Goal: Task Accomplishment & Management: Use online tool/utility

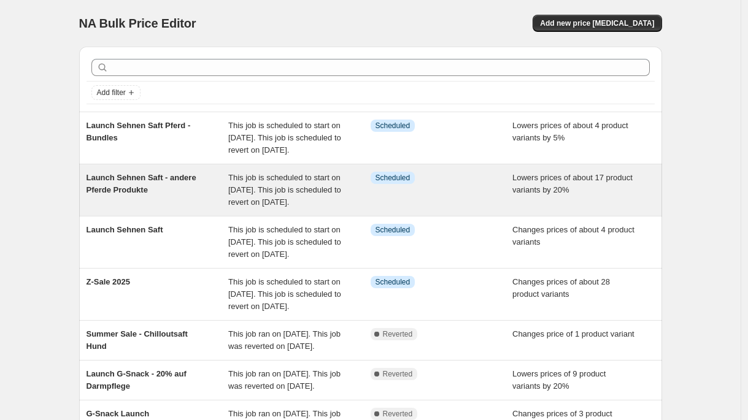
click at [268, 207] on span "This job is scheduled to start on [DATE]. This job is scheduled to revert on [D…" at bounding box center [284, 190] width 113 height 34
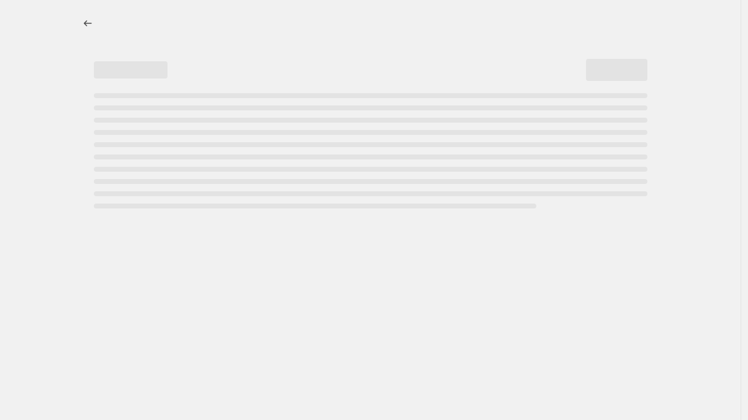
select select "percentage"
select select "no_change"
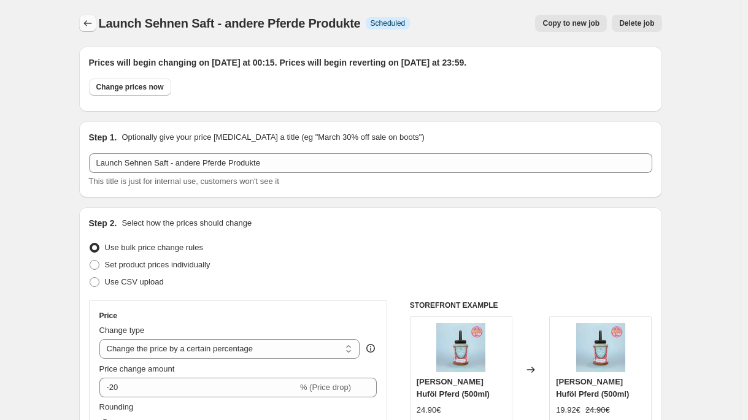
click at [90, 21] on icon "Price change jobs" at bounding box center [88, 23] width 12 height 12
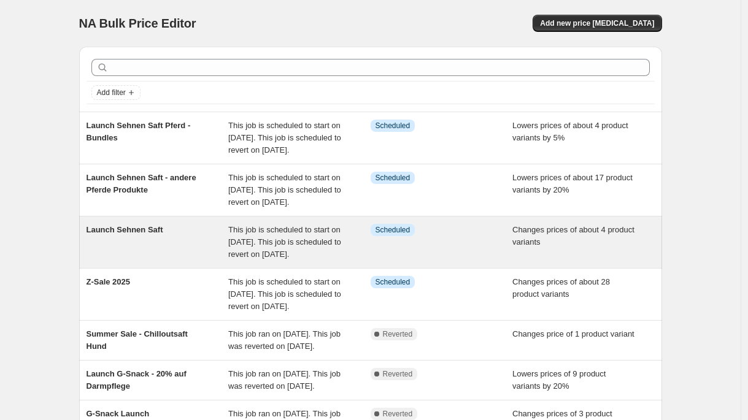
click at [212, 261] on div "Launch Sehnen Saft" at bounding box center [157, 242] width 142 height 37
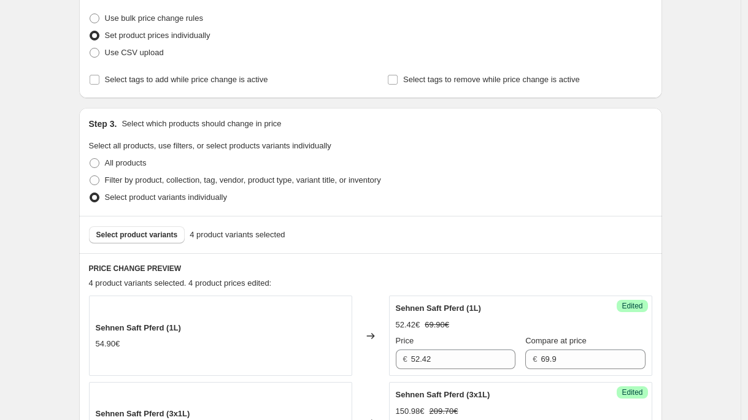
scroll to position [345, 0]
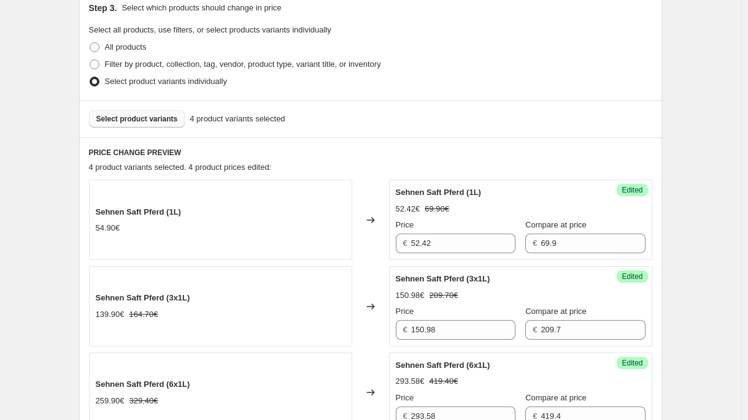
click at [126, 112] on button "Select product variants" at bounding box center [137, 118] width 96 height 17
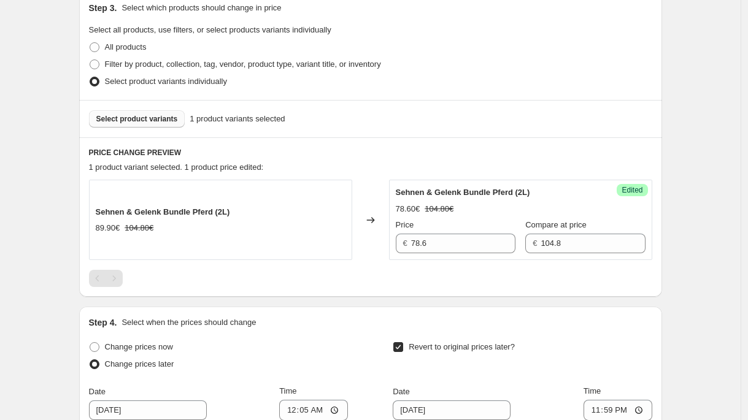
click at [148, 123] on span "Select product variants" at bounding box center [137, 119] width 82 height 10
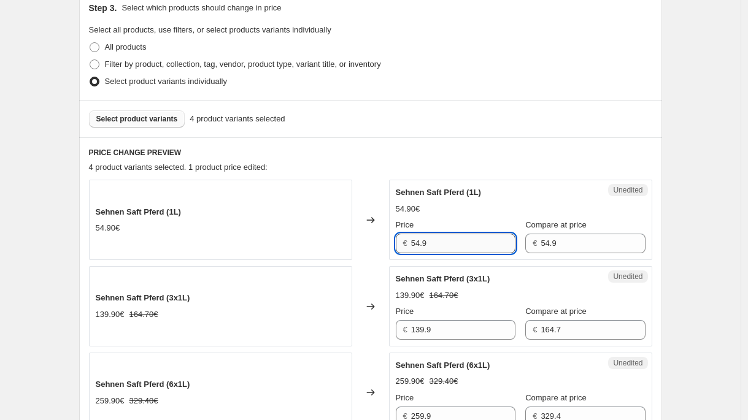
click at [451, 248] on input "54.9" at bounding box center [463, 244] width 104 height 20
drag, startPoint x: 455, startPoint y: 246, endPoint x: 356, endPoint y: 239, distance: 99.6
click at [356, 239] on div "Sehnen Saft Pferd (1L) 54.90€ Changed to Unedited Sehnen Saft Pferd (1L) 54.90€…" at bounding box center [370, 220] width 563 height 80
type input "5"
type input "41.17"
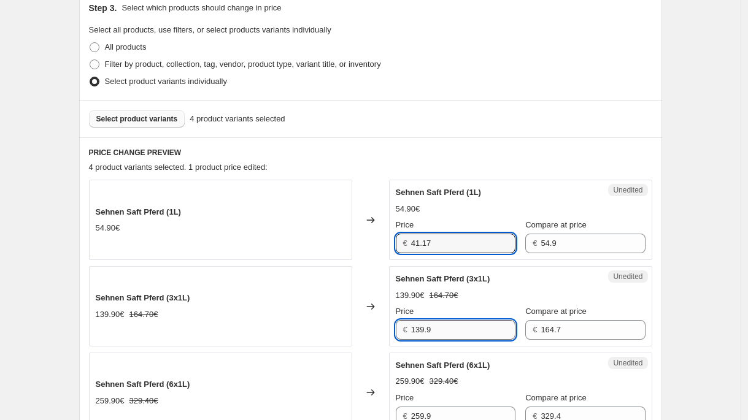
click at [455, 332] on input "139.9" at bounding box center [463, 330] width 104 height 20
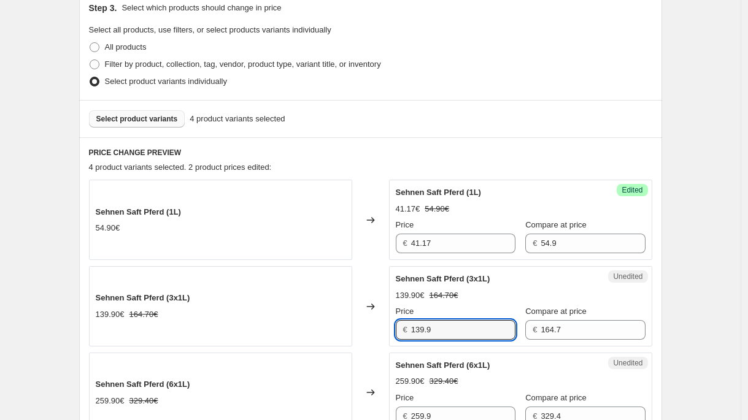
drag, startPoint x: 458, startPoint y: 327, endPoint x: 358, endPoint y: 318, distance: 100.4
click at [358, 318] on div "Sehnen Saft Pferd (3x1L) 139.90€ 164.70€ Changed to Unedited Sehnen Saft Pferd …" at bounding box center [370, 306] width 563 height 80
paste input "18,58 €"
type input "118.58"
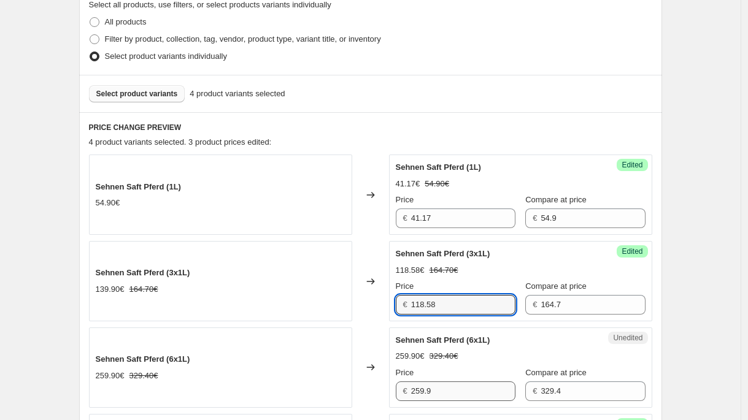
scroll to position [408, 0]
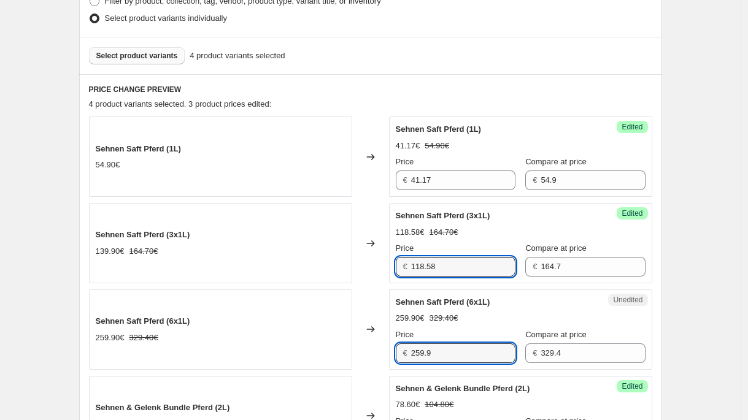
drag, startPoint x: 460, startPoint y: 352, endPoint x: 337, endPoint y: 353, distance: 122.7
click at [337, 353] on div "Sehnen Saft Pferd (6x1L) 259.90€ 329.40€ Changed to Unedited Sehnen Saft Pferd …" at bounding box center [370, 330] width 563 height 80
paste input "30,58 €"
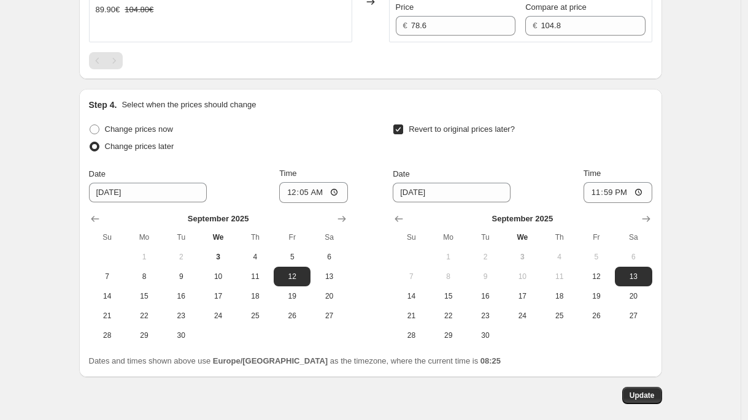
scroll to position [881, 0]
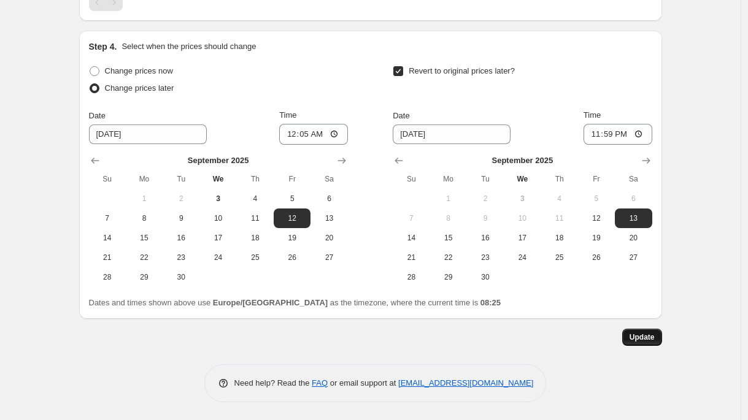
type input "230.58"
click at [643, 339] on span "Update" at bounding box center [641, 337] width 25 height 10
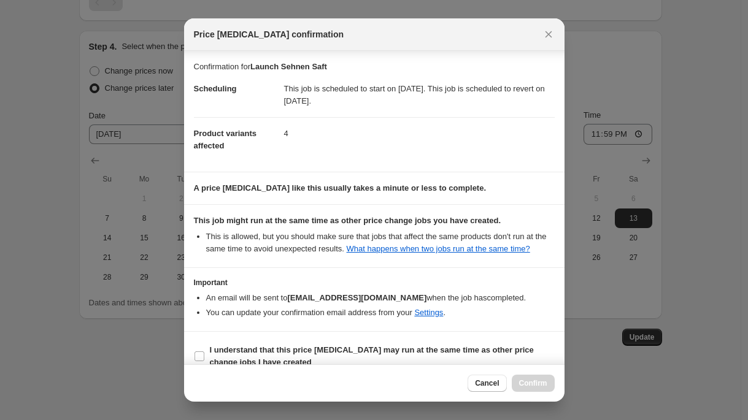
scroll to position [29, 0]
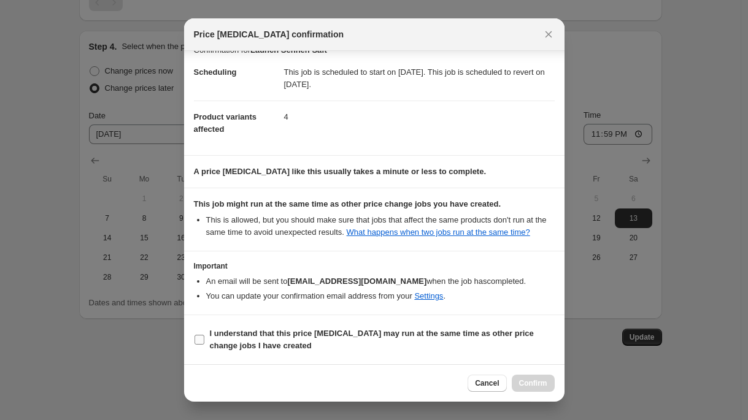
click at [283, 337] on b "I understand that this price change job may run at the same time as other price…" at bounding box center [372, 339] width 324 height 21
click at [204, 337] on input "I understand that this price change job may run at the same time as other price…" at bounding box center [199, 340] width 10 height 10
checkbox input "true"
click at [533, 380] on span "Confirm" at bounding box center [533, 383] width 28 height 10
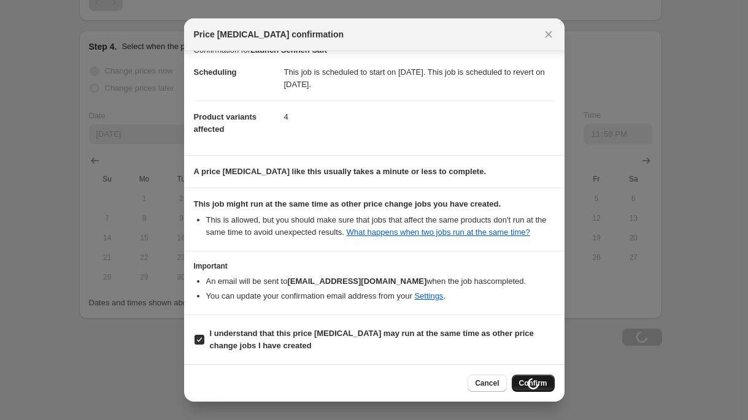
scroll to position [881, 0]
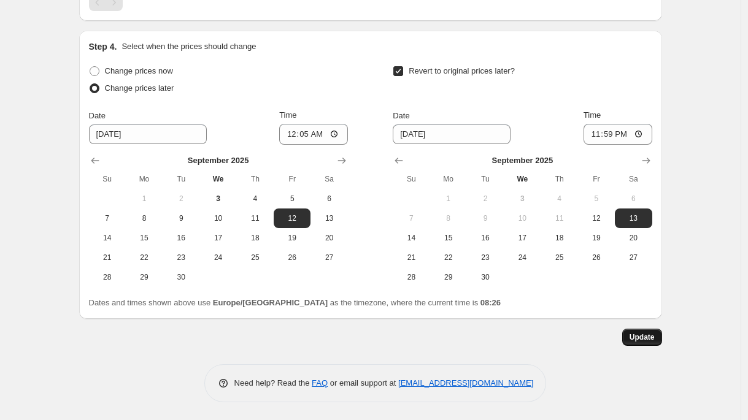
click at [641, 337] on span "Update" at bounding box center [641, 337] width 25 height 10
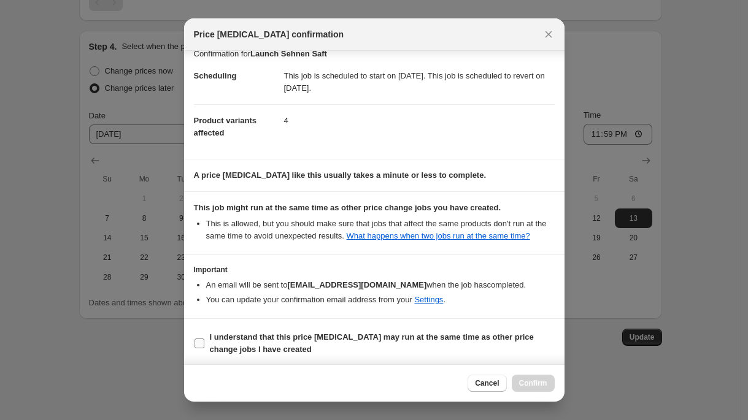
scroll to position [29, 0]
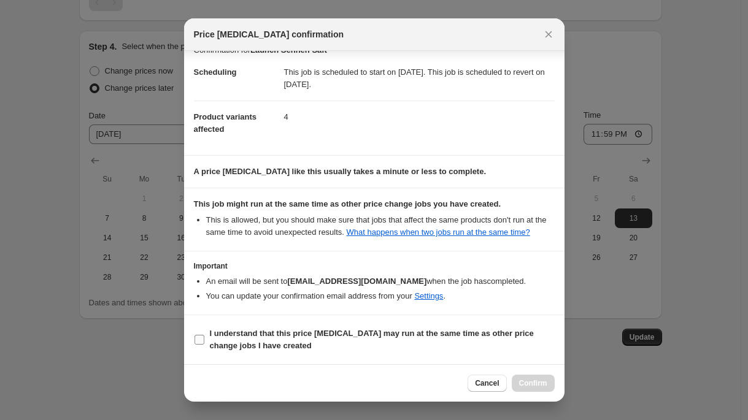
click at [309, 330] on b "I understand that this price change job may run at the same time as other price…" at bounding box center [372, 339] width 324 height 21
click at [204, 335] on input "I understand that this price change job may run at the same time as other price…" at bounding box center [199, 340] width 10 height 10
checkbox input "true"
click at [547, 379] on button "Confirm" at bounding box center [533, 383] width 43 height 17
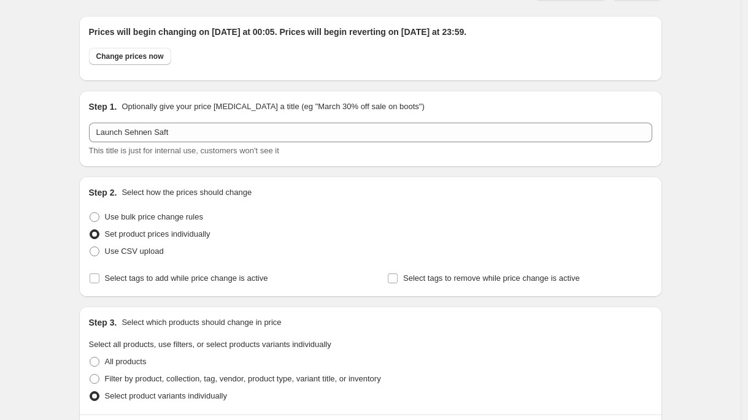
scroll to position [0, 0]
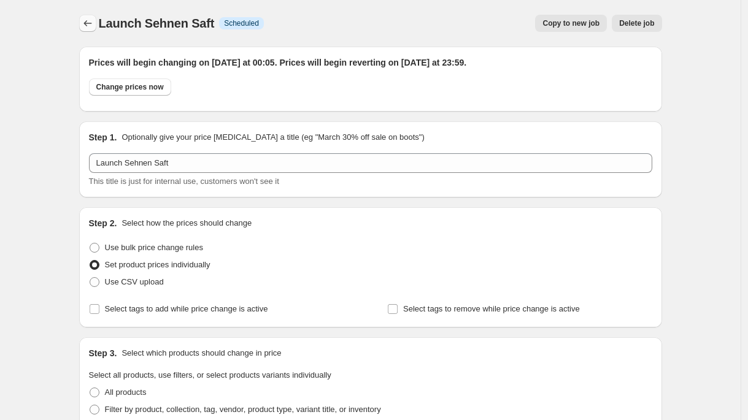
click at [94, 27] on icon "Price change jobs" at bounding box center [88, 23] width 12 height 12
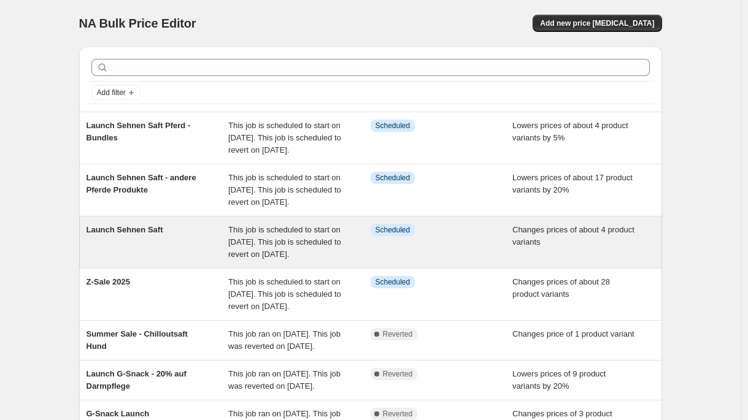
click at [229, 255] on div "Launch Sehnen Saft" at bounding box center [157, 242] width 142 height 37
click at [233, 259] on span "This job is scheduled to start on [DATE]. This job is scheduled to revert on [D…" at bounding box center [284, 242] width 113 height 34
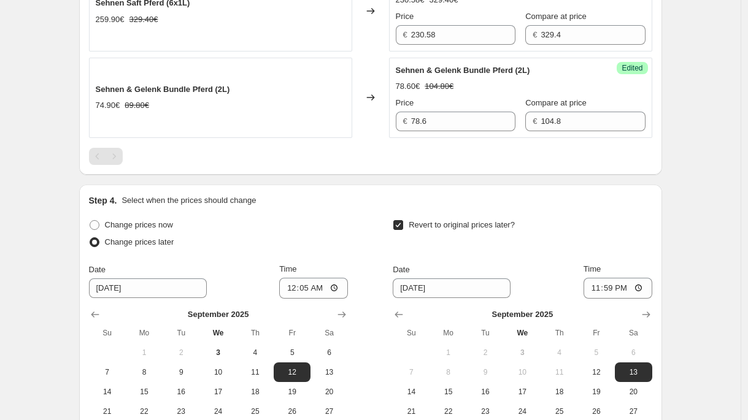
scroll to position [354, 0]
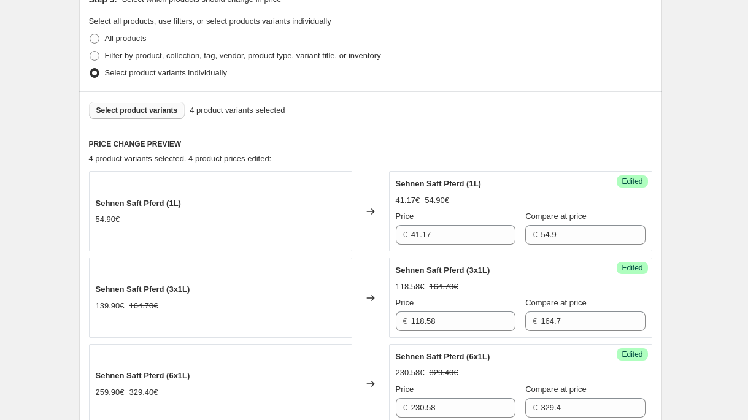
click at [169, 109] on span "Select product variants" at bounding box center [137, 110] width 82 height 10
click at [161, 112] on span "Select product variants" at bounding box center [137, 110] width 82 height 10
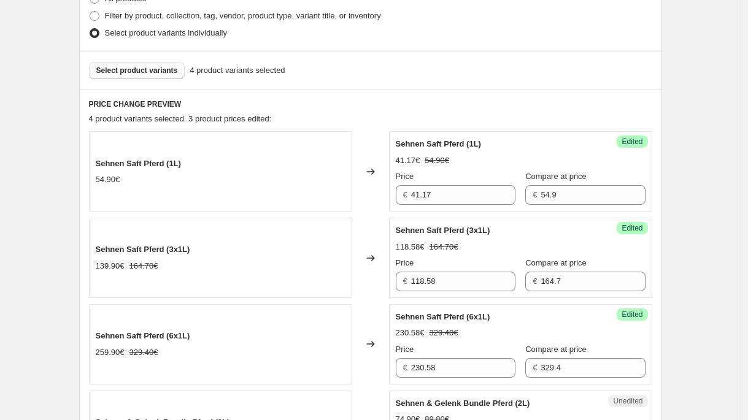
scroll to position [572, 0]
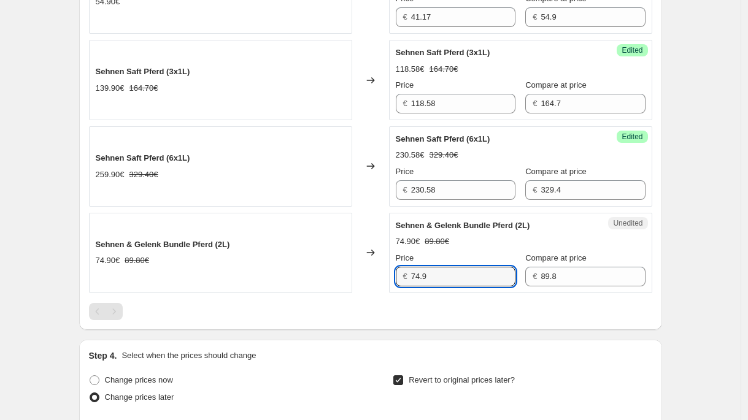
drag, startPoint x: 453, startPoint y: 277, endPoint x: 348, endPoint y: 276, distance: 104.9
click at [348, 276] on div "Sehnen & Gelenk Bundle Pferd (2L) 74.90€ 89.80€ Changed to Unedited Sehnen & Ge…" at bounding box center [370, 253] width 563 height 80
paste input "67,35 €"
type input "67.35"
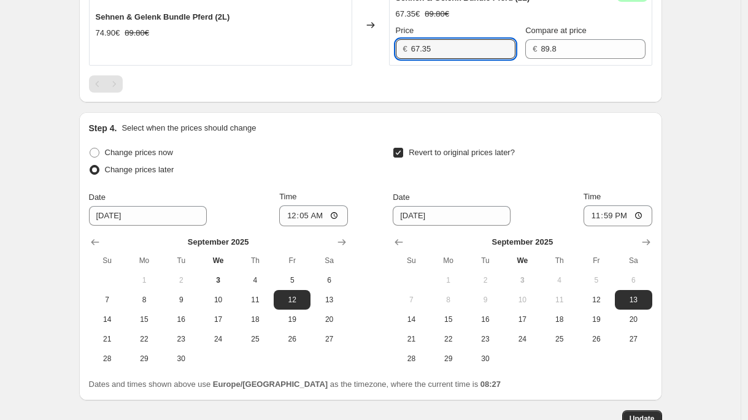
scroll to position [881, 0]
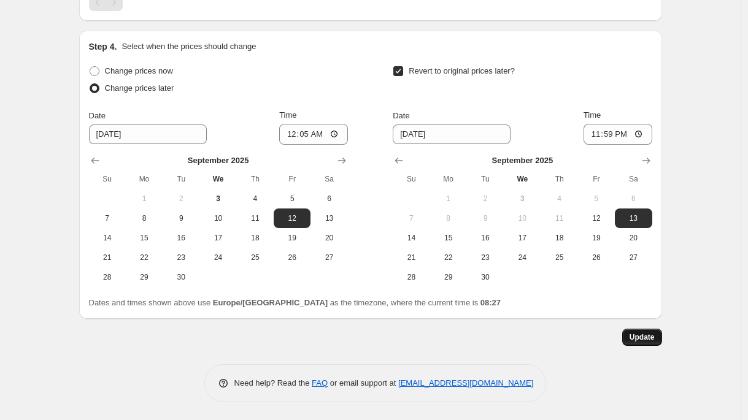
click at [648, 343] on button "Update" at bounding box center [642, 337] width 40 height 17
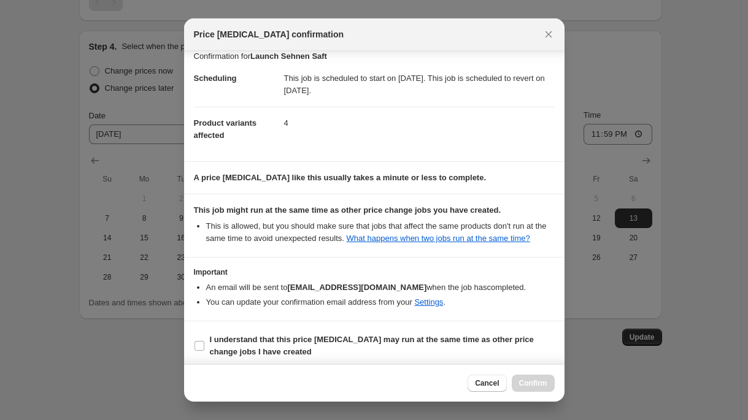
scroll to position [29, 0]
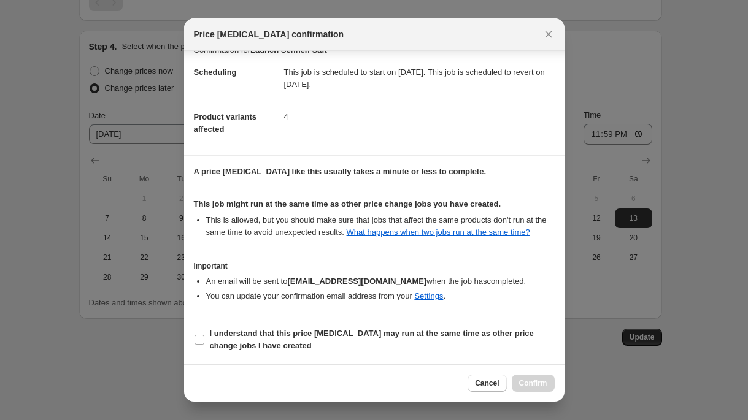
click at [277, 323] on section "I understand that this price change job may run at the same time as other price…" at bounding box center [374, 339] width 380 height 49
click at [276, 331] on b "I understand that this price change job may run at the same time as other price…" at bounding box center [372, 339] width 324 height 21
click at [204, 335] on input "I understand that this price change job may run at the same time as other price…" at bounding box center [199, 340] width 10 height 10
checkbox input "true"
click at [535, 385] on span "Confirm" at bounding box center [533, 383] width 28 height 10
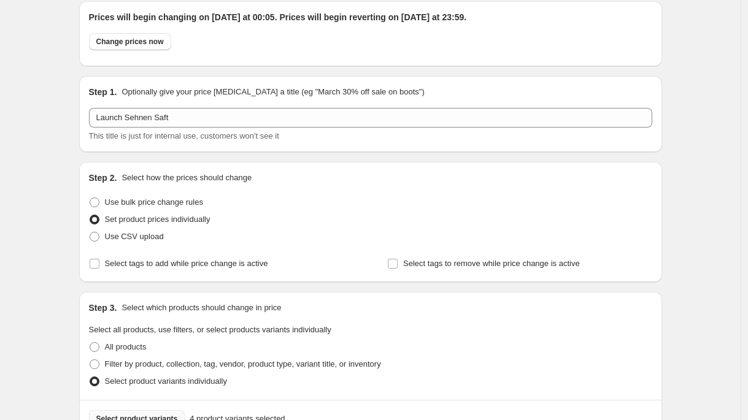
scroll to position [0, 0]
